Goal: Navigation & Orientation: Find specific page/section

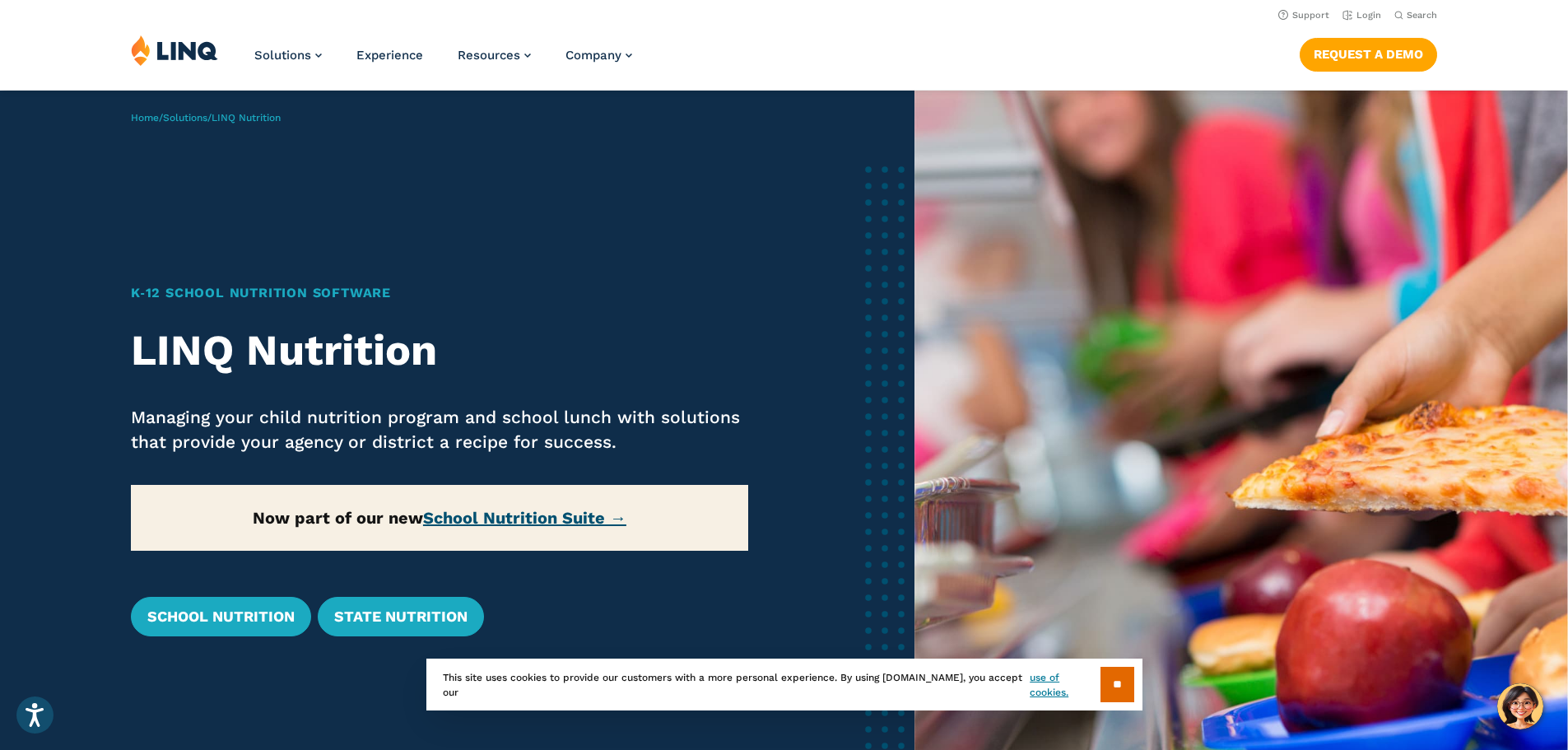
click at [535, 521] on link "School Nutrition Suite →" at bounding box center [524, 517] width 203 height 20
